Goal: Download file/media

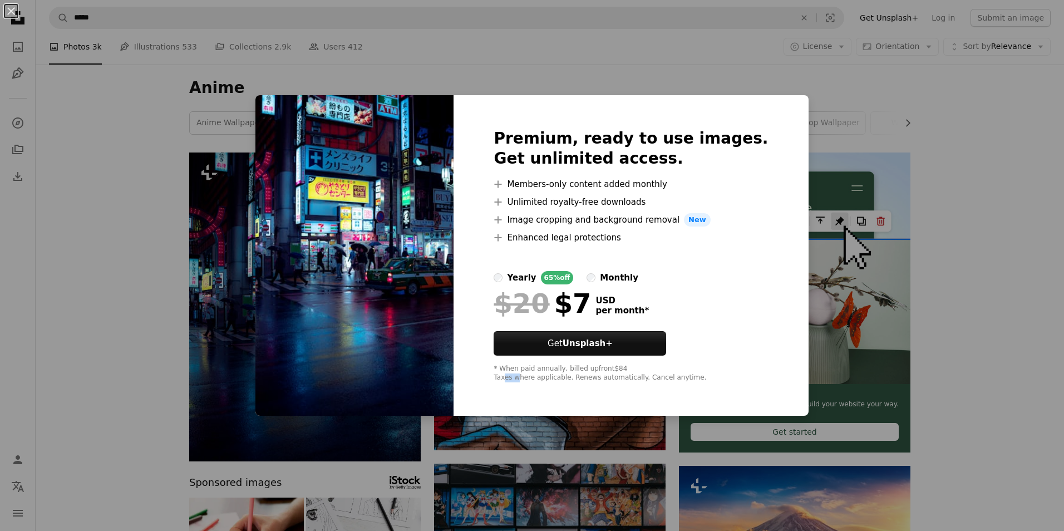
click at [522, 445] on div "An X shape Premium, ready to use images. Get unlimited access. A plus sign Memb…" at bounding box center [532, 265] width 1064 height 531
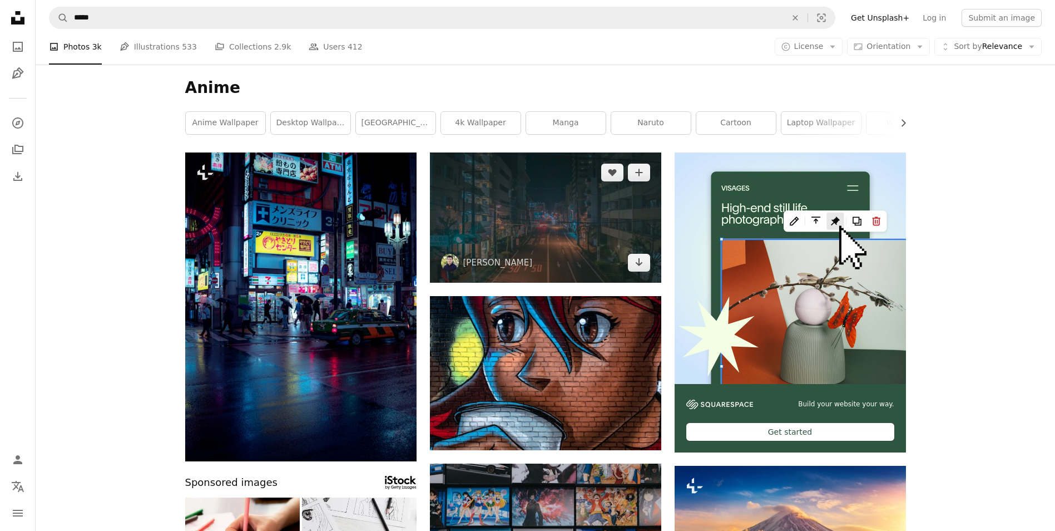
click at [578, 259] on img at bounding box center [545, 217] width 231 height 130
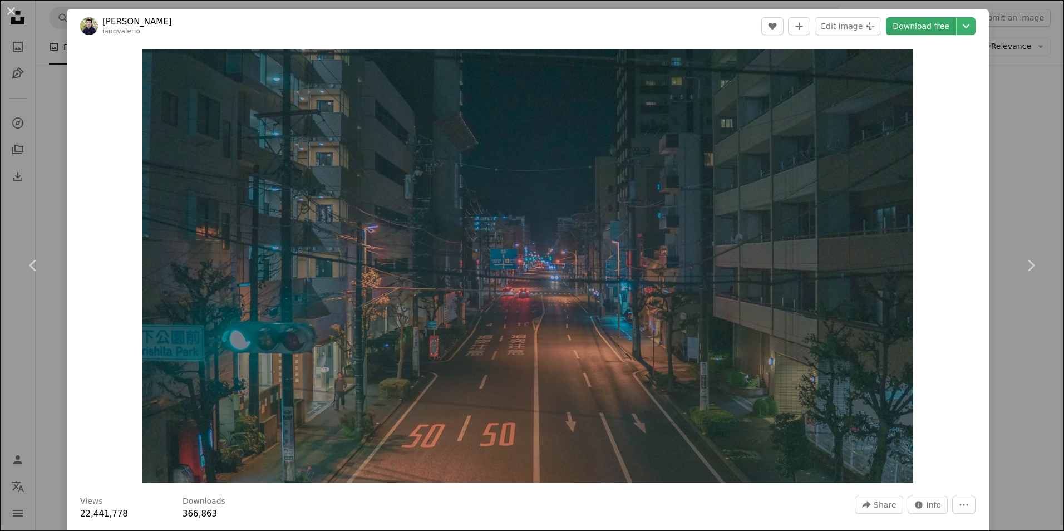
click at [937, 27] on link "Download free" at bounding box center [921, 26] width 70 height 18
